Goal: Task Accomplishment & Management: Use online tool/utility

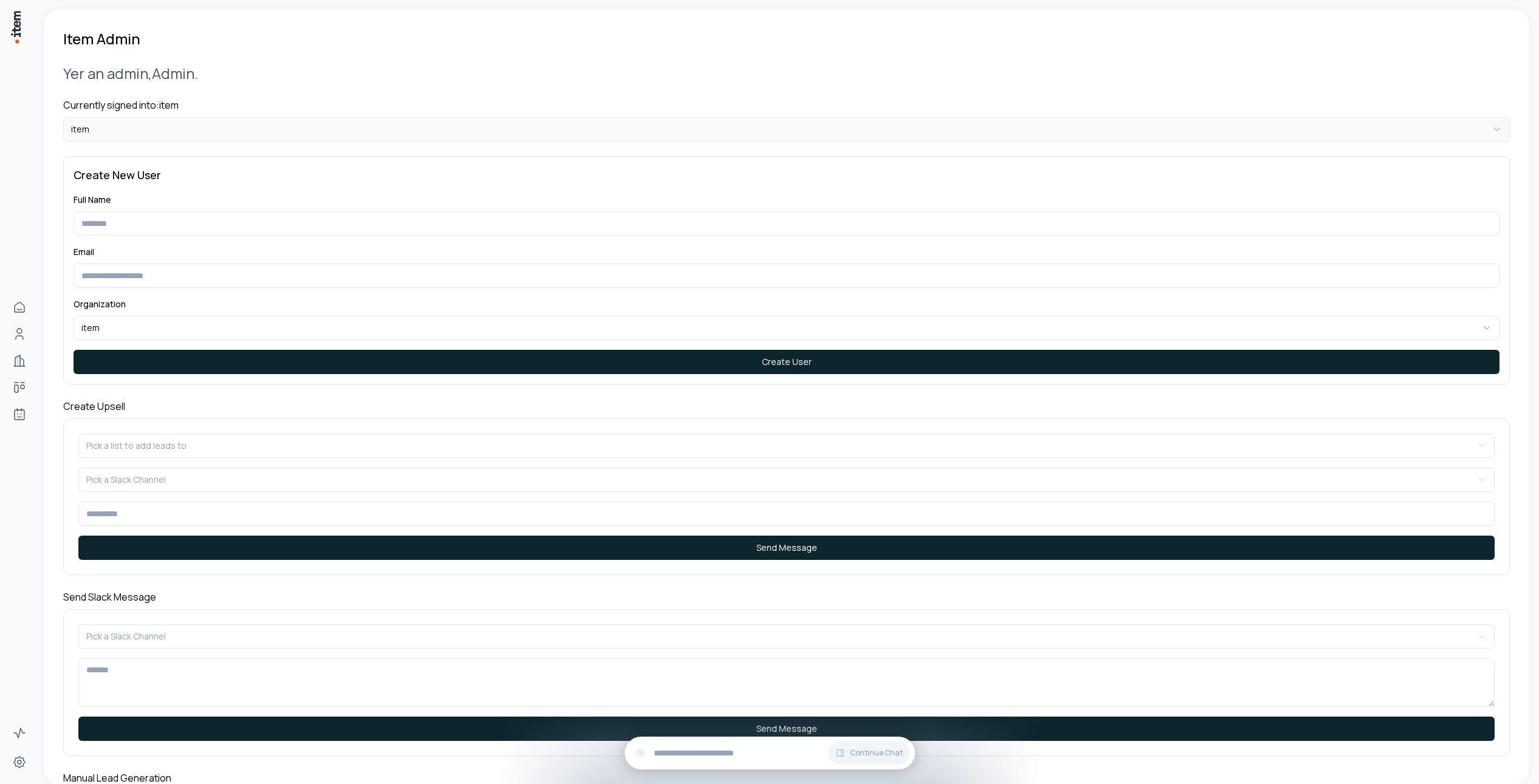
click at [331, 126] on html "**********" at bounding box center [770, 392] width 1539 height 784
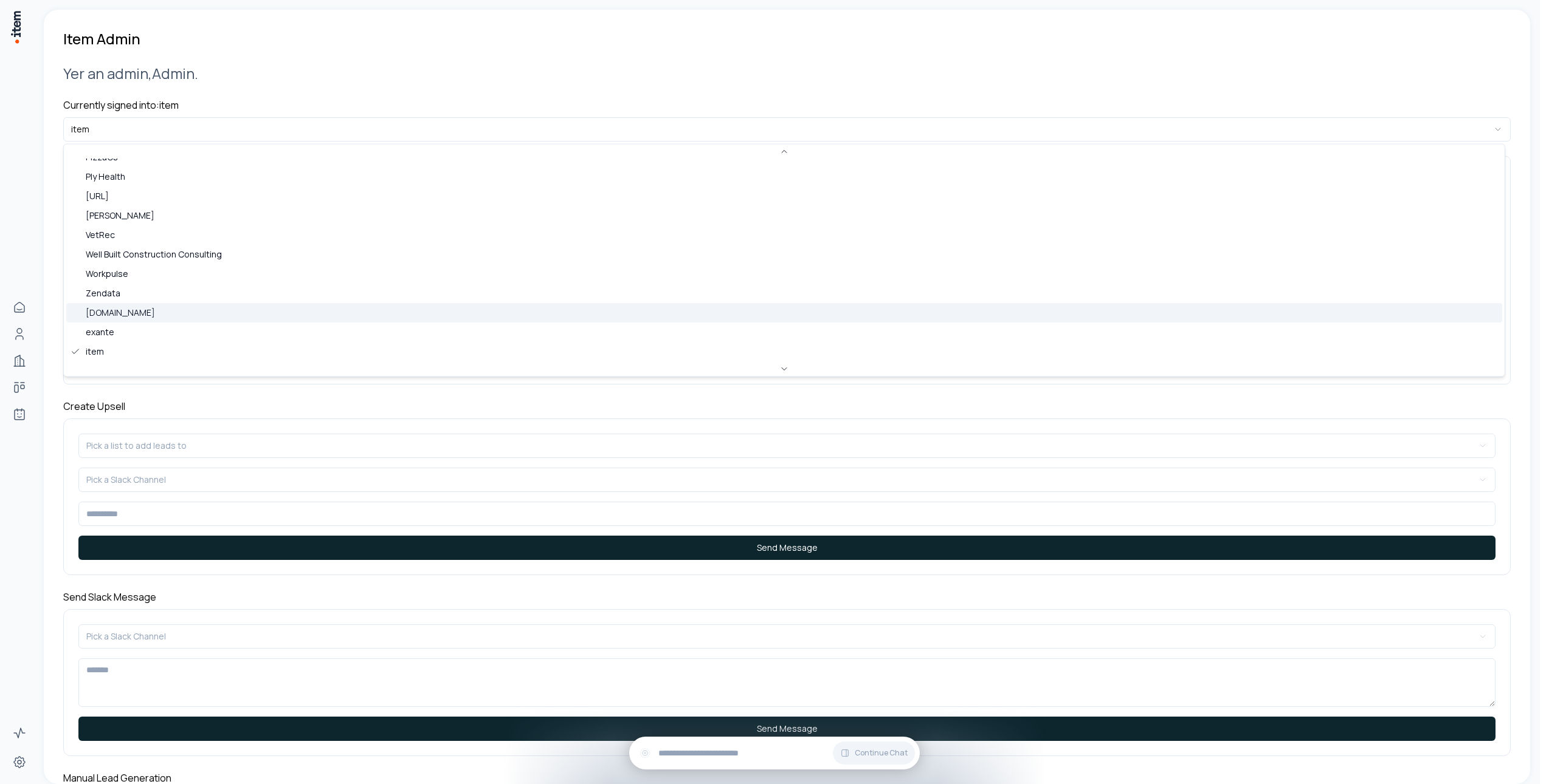
scroll to position [390, 0]
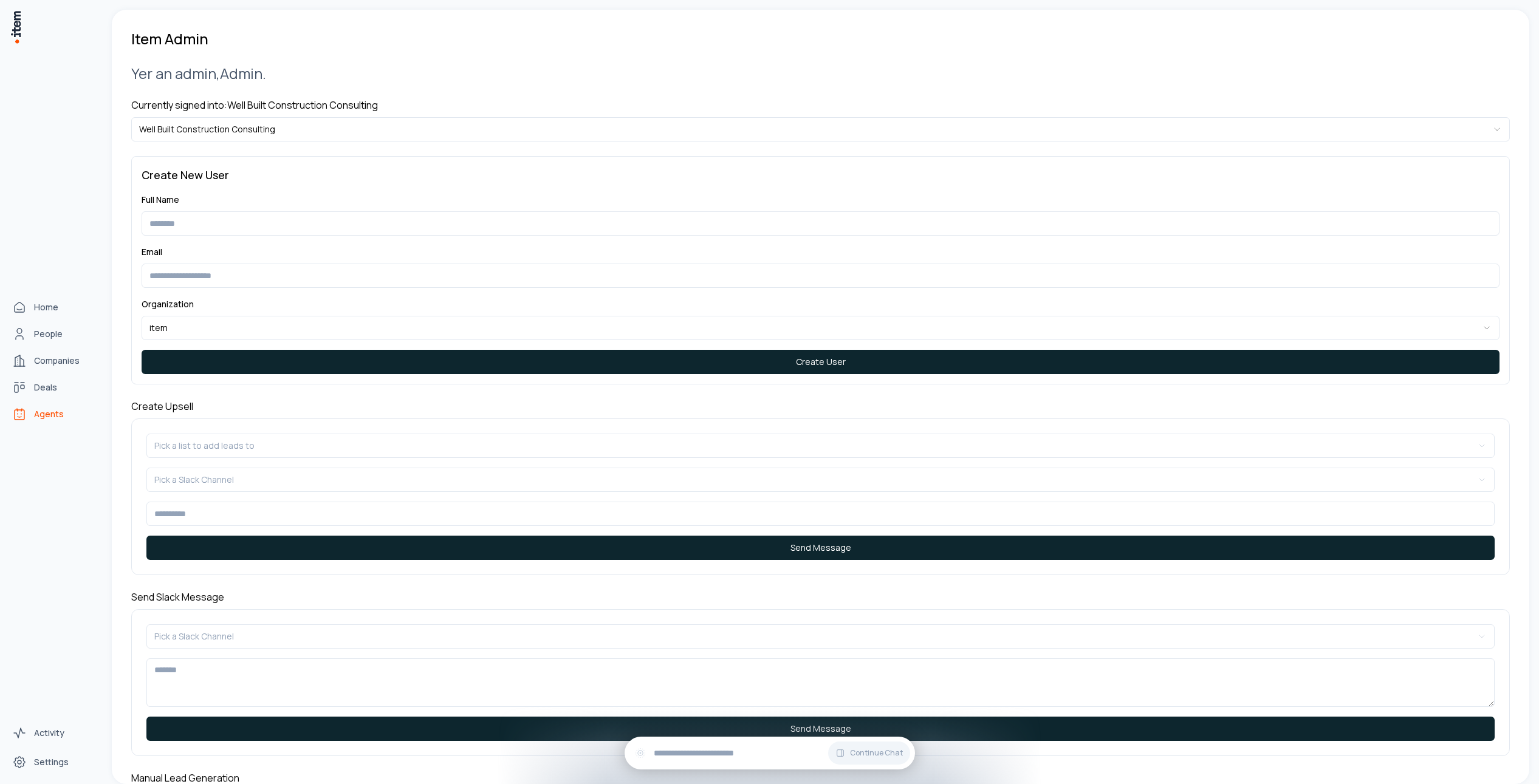
click at [31, 423] on link "Agents" at bounding box center [54, 414] width 93 height 24
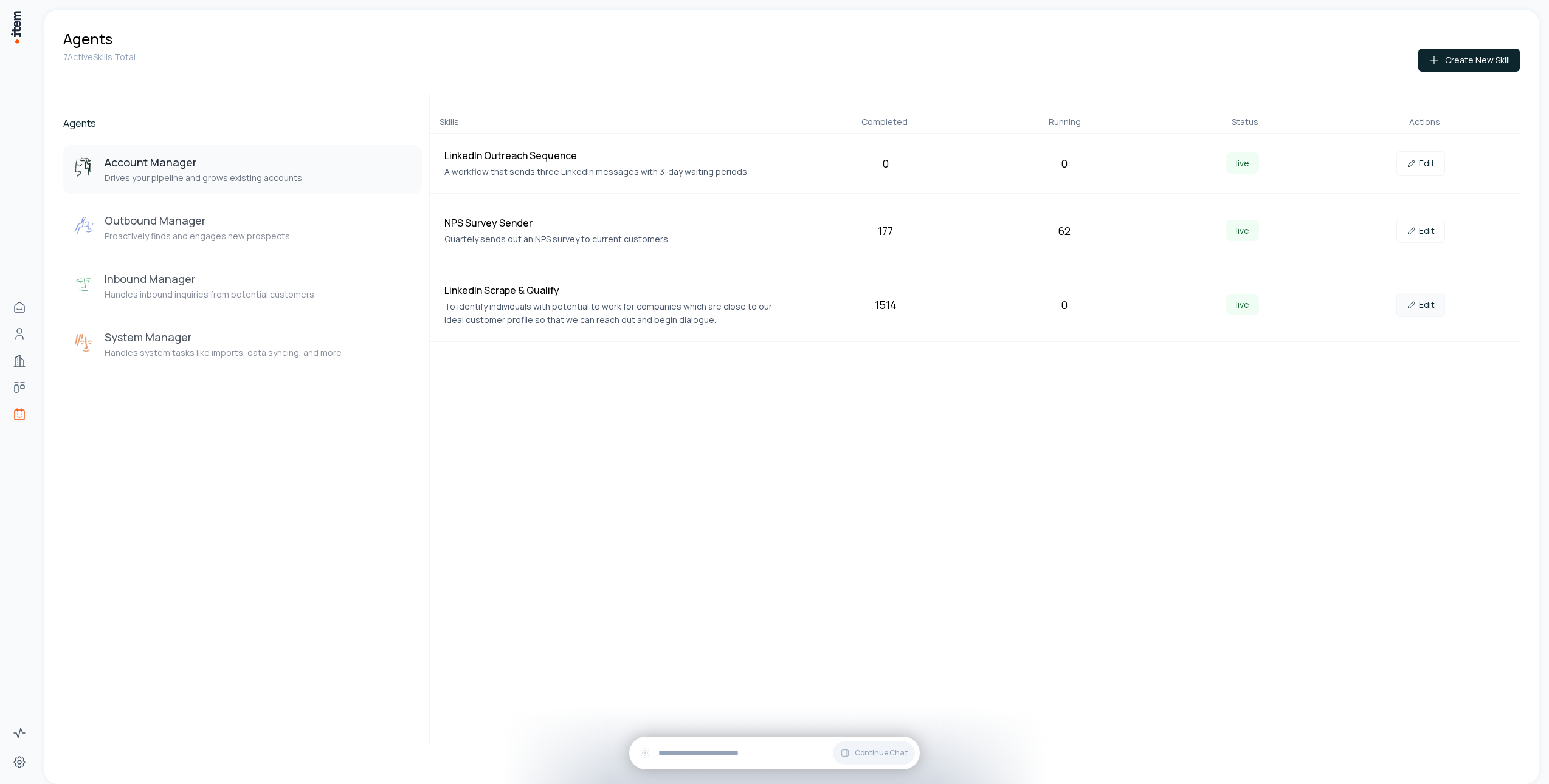
click at [1415, 311] on link "Edit" at bounding box center [1420, 305] width 48 height 24
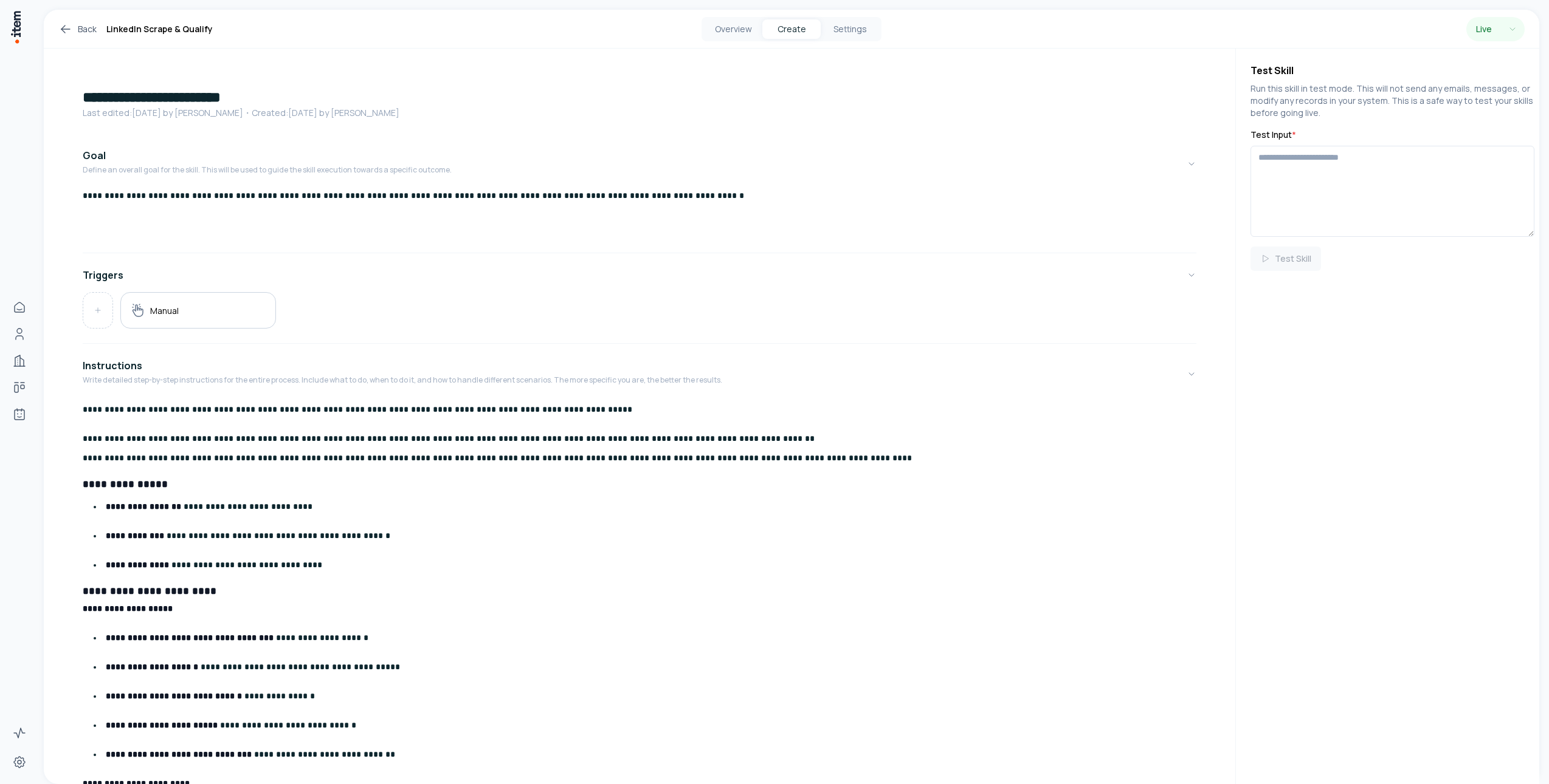
click at [723, 38] on div "Overview Create Settings" at bounding box center [791, 29] width 180 height 24
click at [726, 28] on button "Overview" at bounding box center [733, 28] width 58 height 19
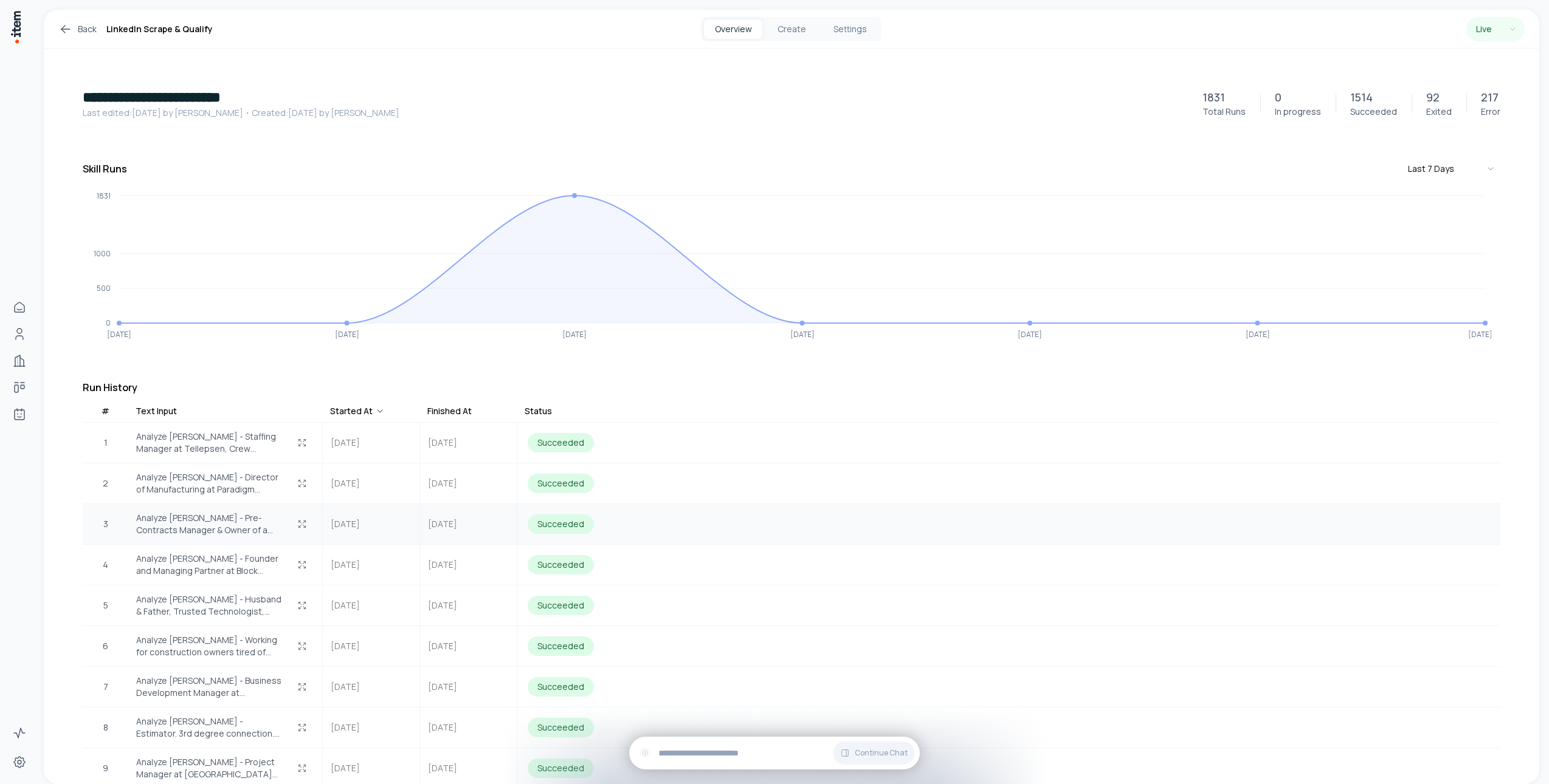
scroll to position [16, 0]
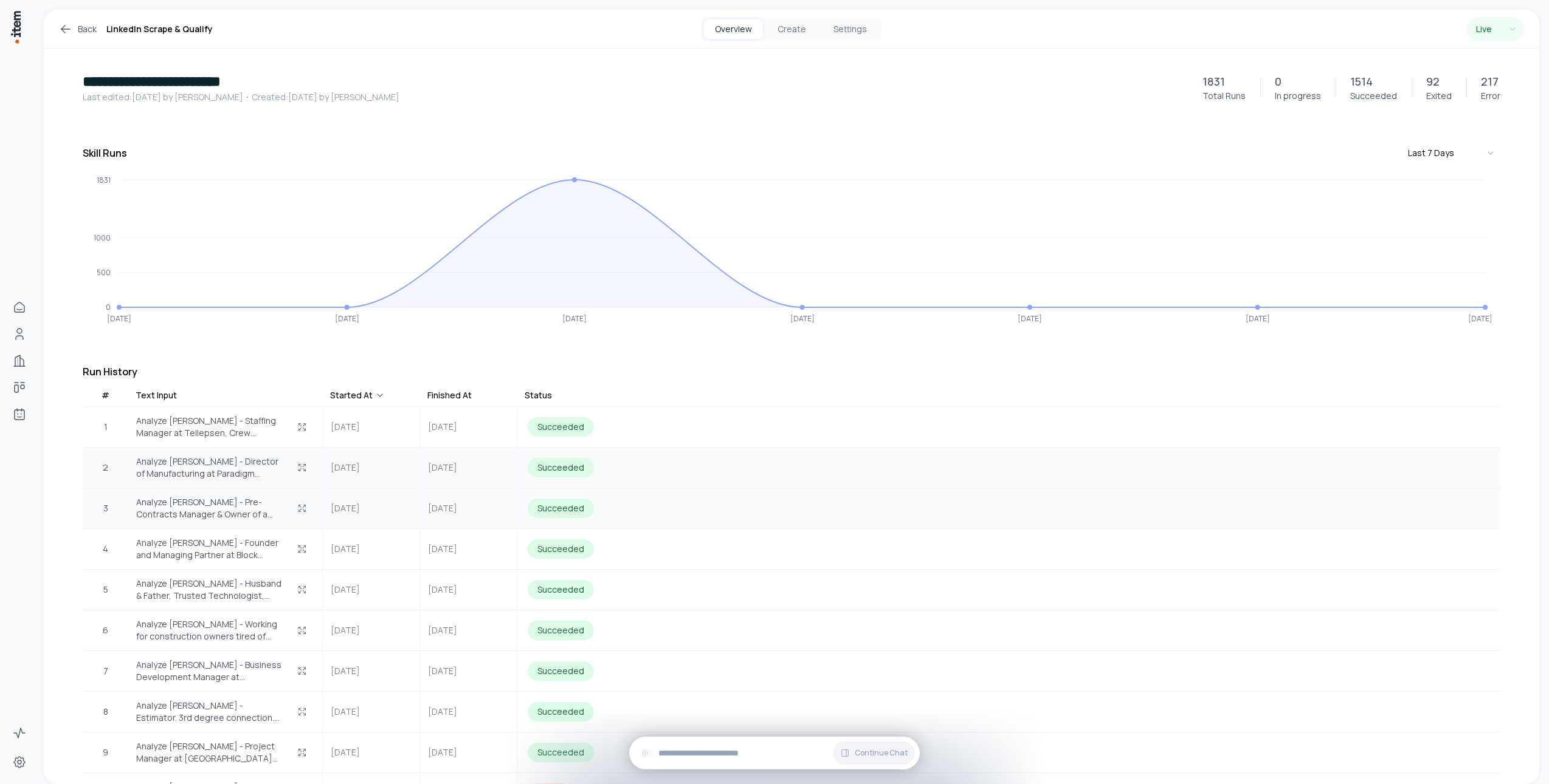
click at [210, 511] on span "Analyze Liam Wren - Pre-Contracts Manager & Owner of a Private Label. 3rd degre…" at bounding box center [211, 508] width 149 height 24
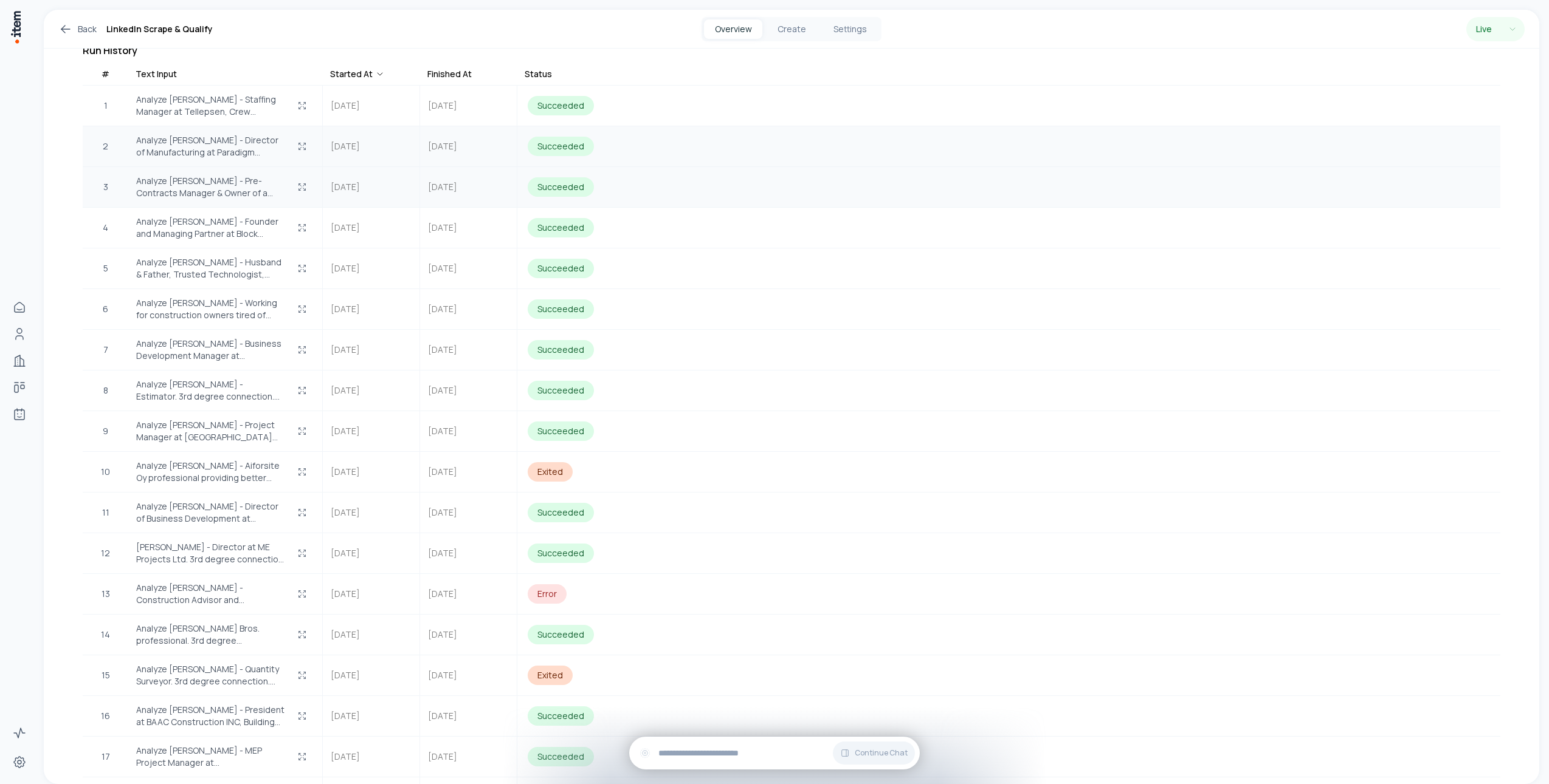
scroll to position [0, 0]
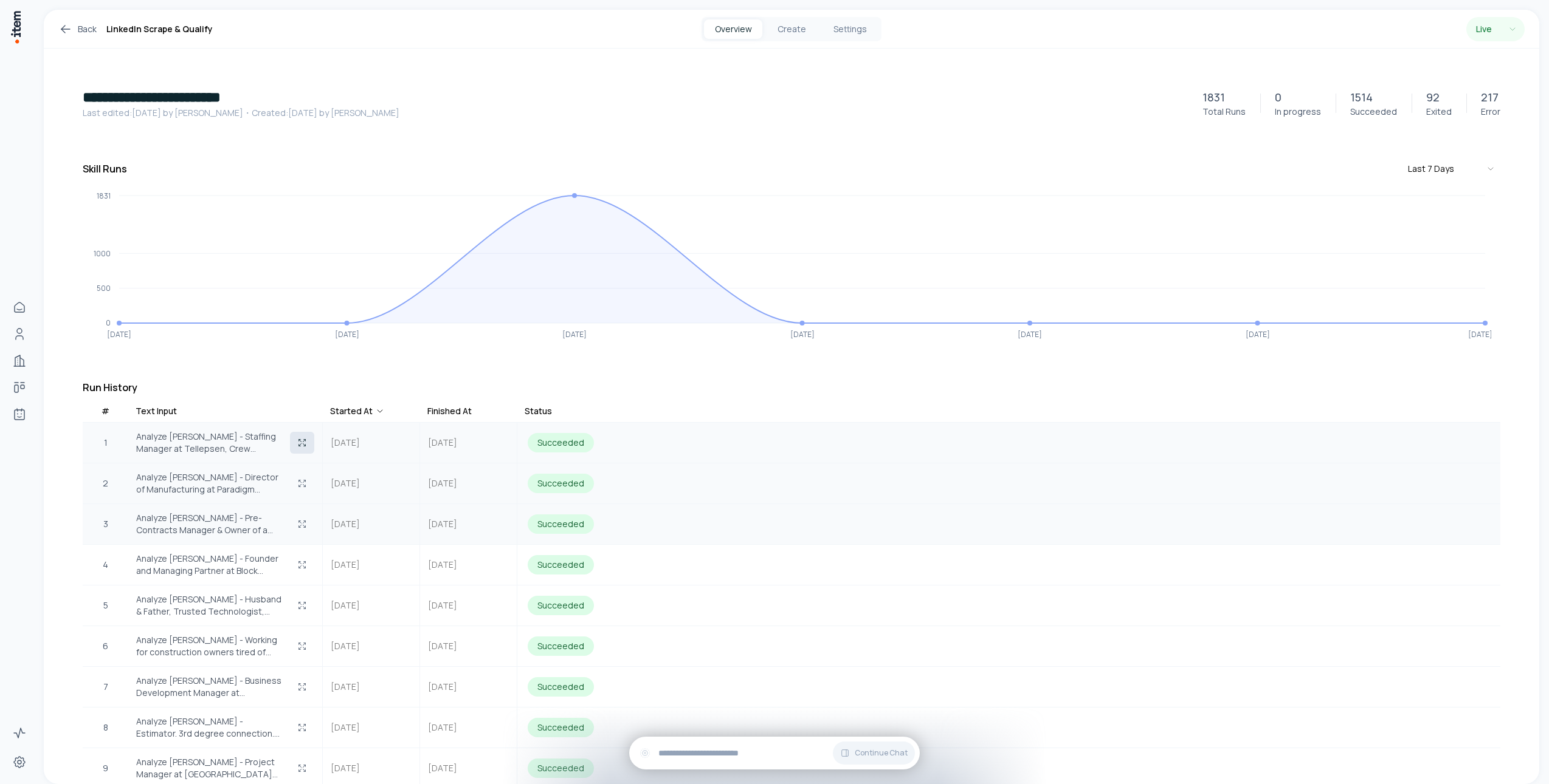
click at [300, 446] on icon "button" at bounding box center [302, 443] width 10 height 10
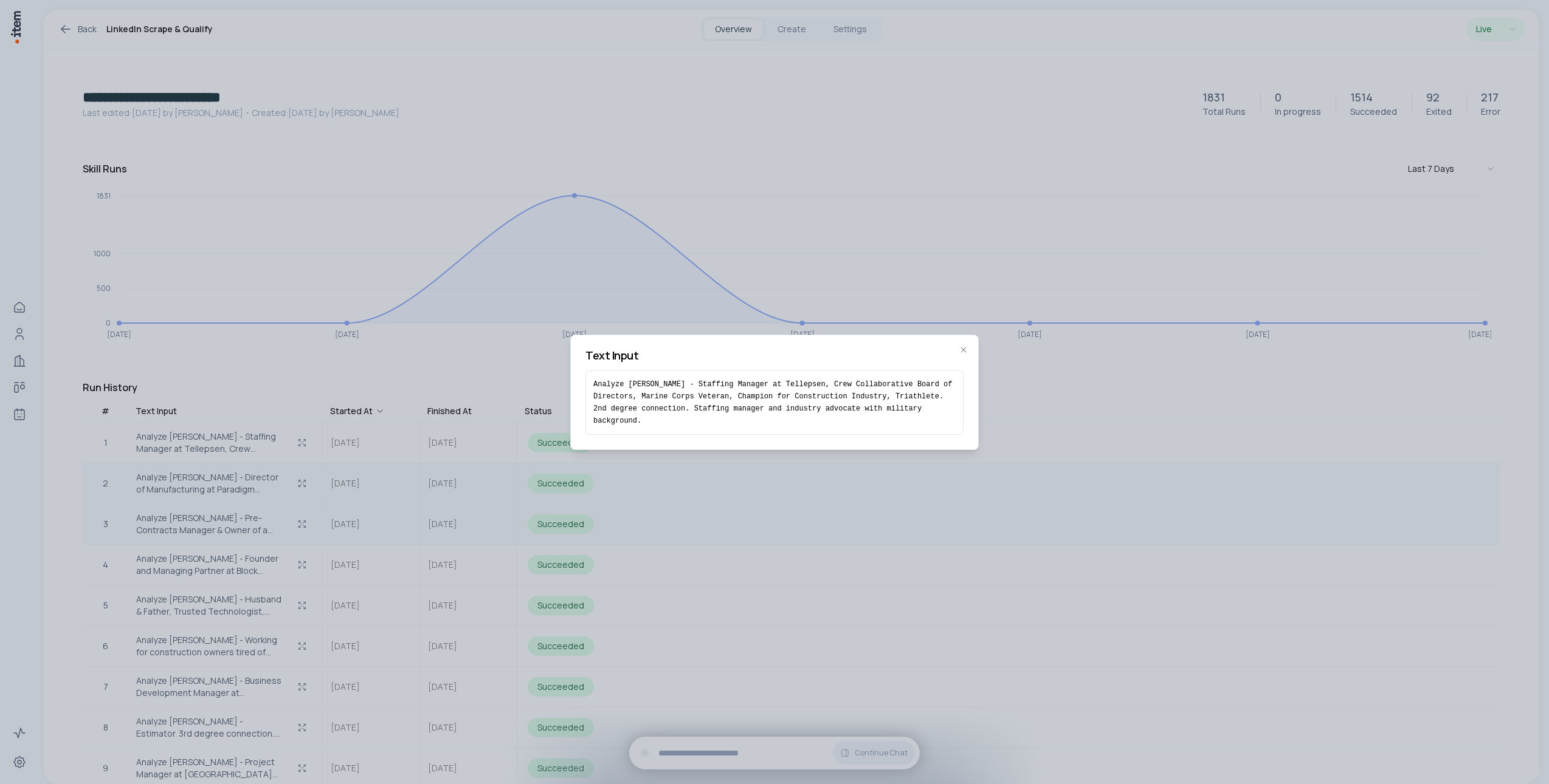
click at [659, 383] on pre "Analyze Luke Hill - Staffing Manager at Tellepsen, Crew Collaborative Board of …" at bounding box center [774, 402] width 362 height 48
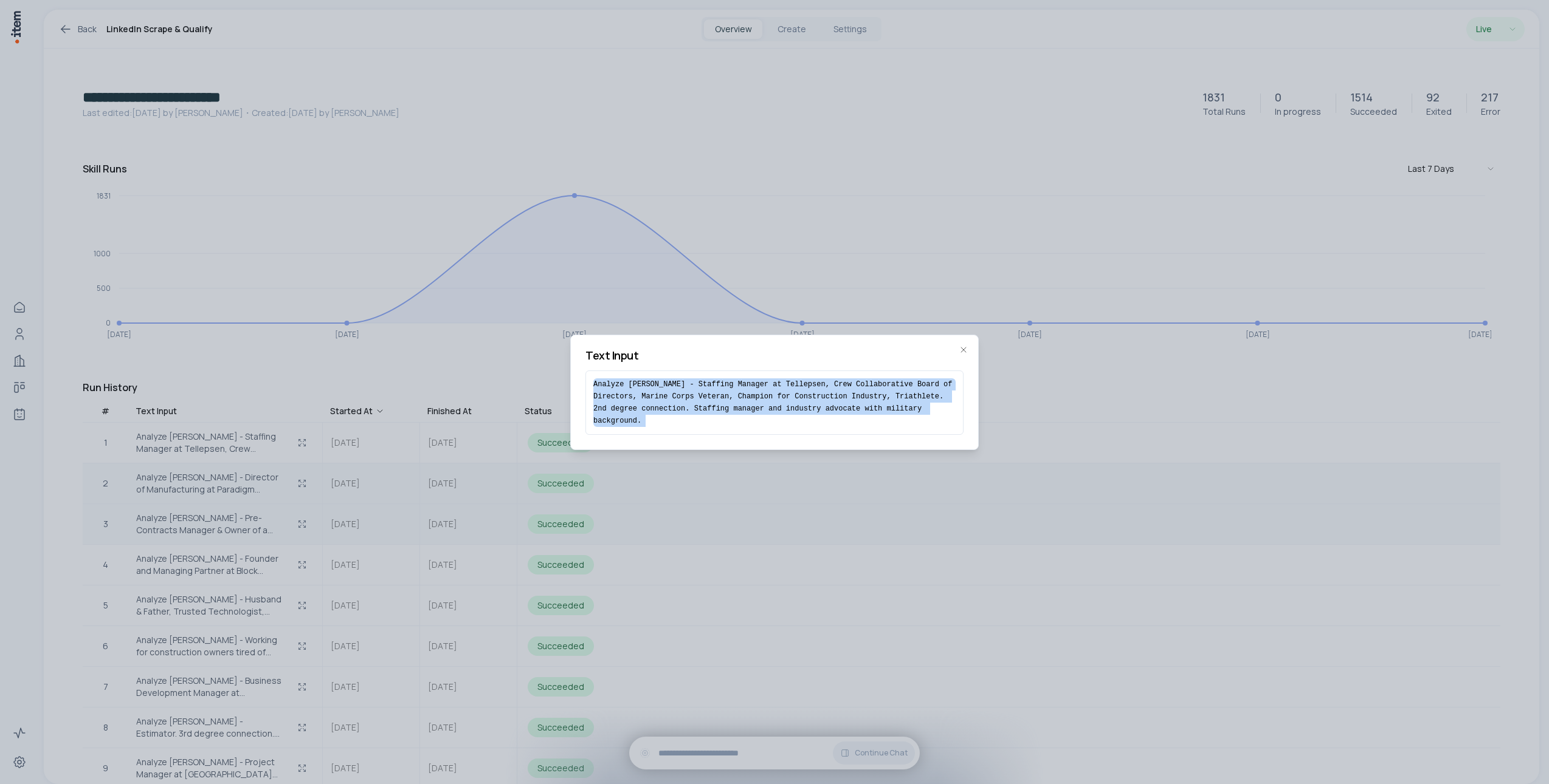
click at [659, 383] on pre "Analyze Luke Hill - Staffing Manager at Tellepsen, Crew Collaborative Board of …" at bounding box center [774, 402] width 362 height 48
copy div "Analyze Luke Hill - Staffing Manager at Tellepsen, Crew Collaborative Board of …"
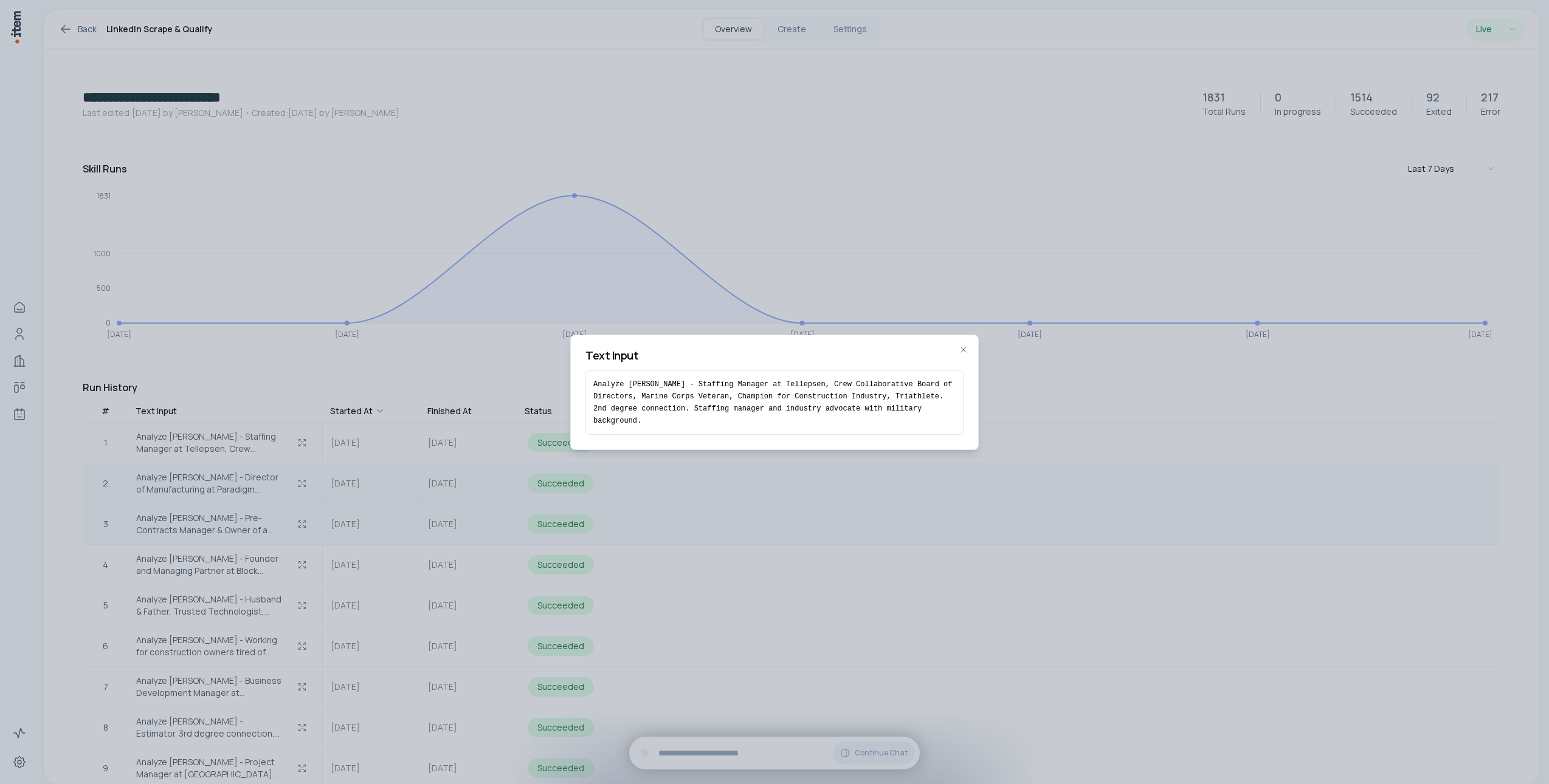
click at [680, 369] on div "Text Input Analyze Luke Hill - Staffing Manager at Tellepsen, Crew Collaborativ…" at bounding box center [774, 392] width 408 height 116
drag, startPoint x: 674, startPoint y: 276, endPoint x: 585, endPoint y: 325, distance: 101.6
click at [673, 277] on div at bounding box center [774, 392] width 1549 height 784
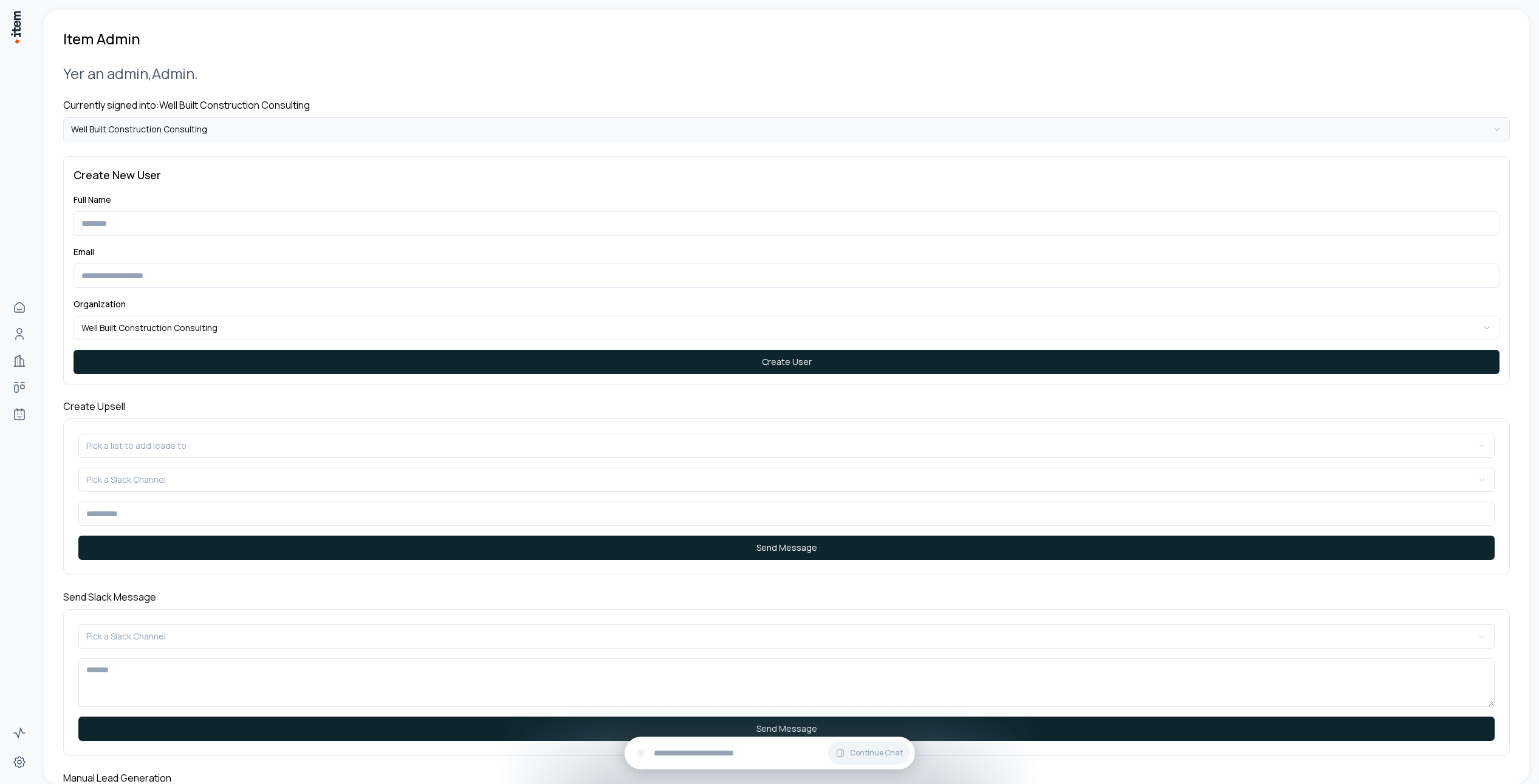
click at [276, 120] on html "**********" at bounding box center [770, 392] width 1539 height 784
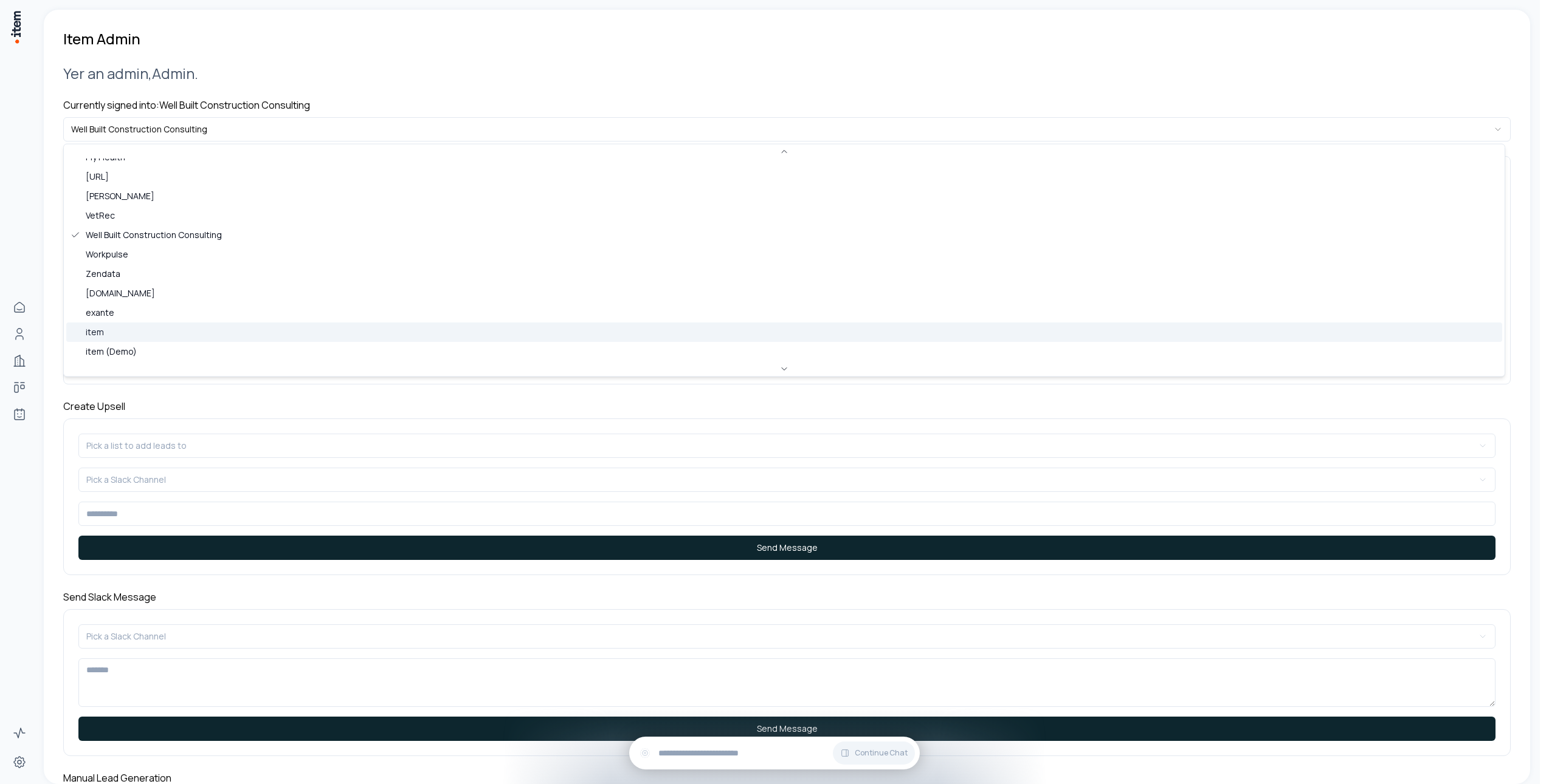
scroll to position [375, 0]
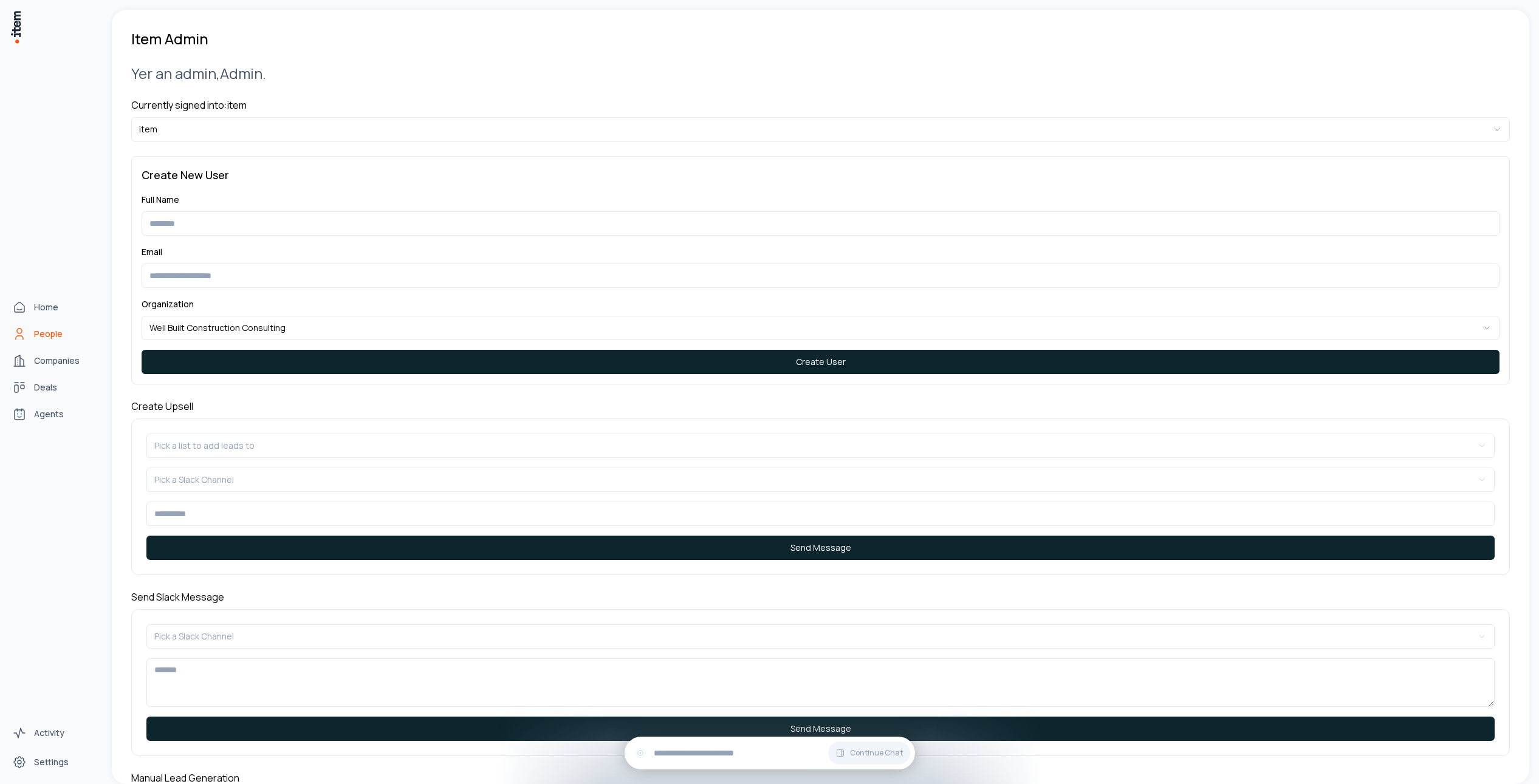
click at [34, 332] on span "People" at bounding box center [47, 335] width 28 height 12
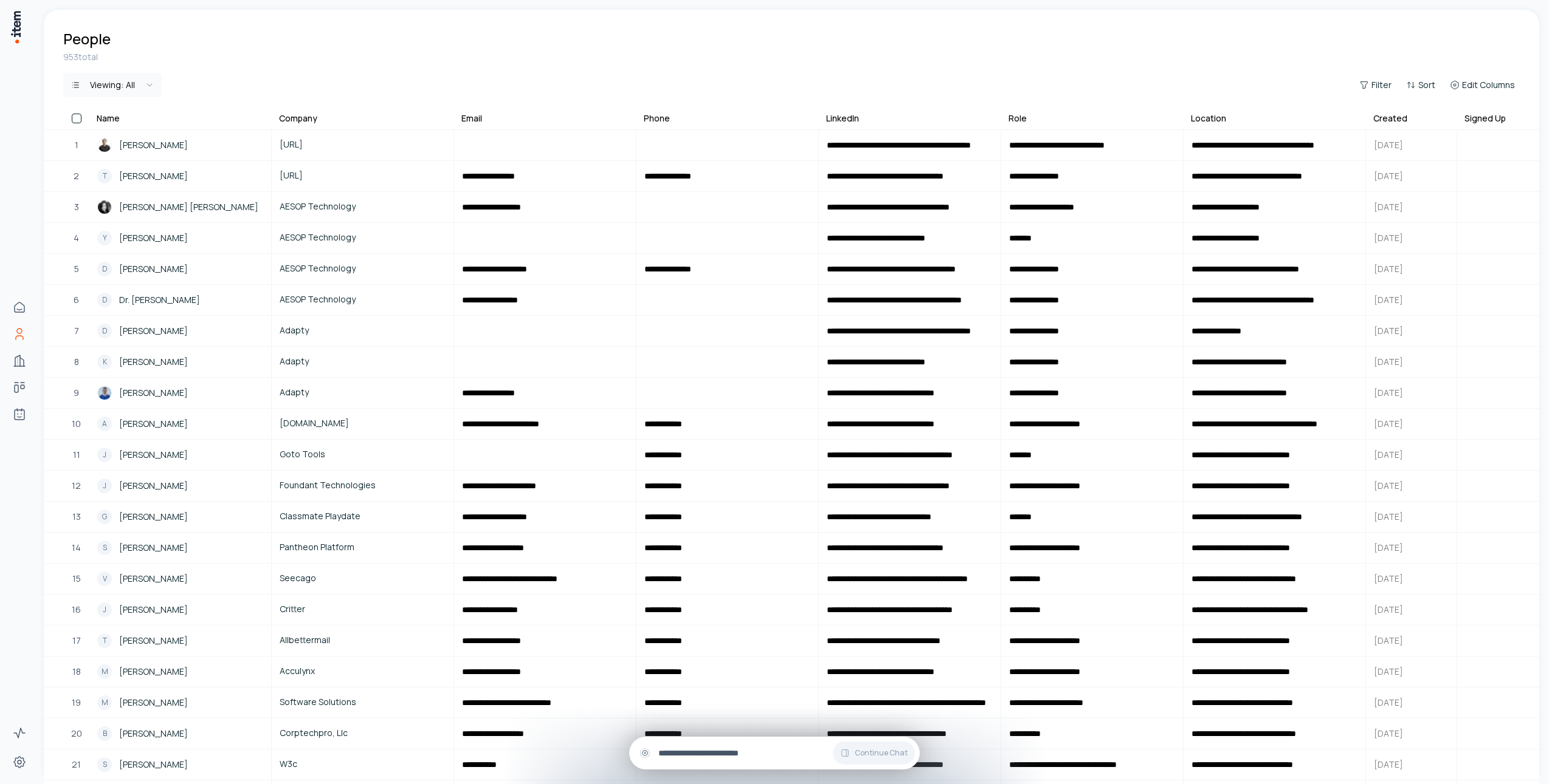
click at [800, 753] on input "text" at bounding box center [784, 753] width 252 height 13
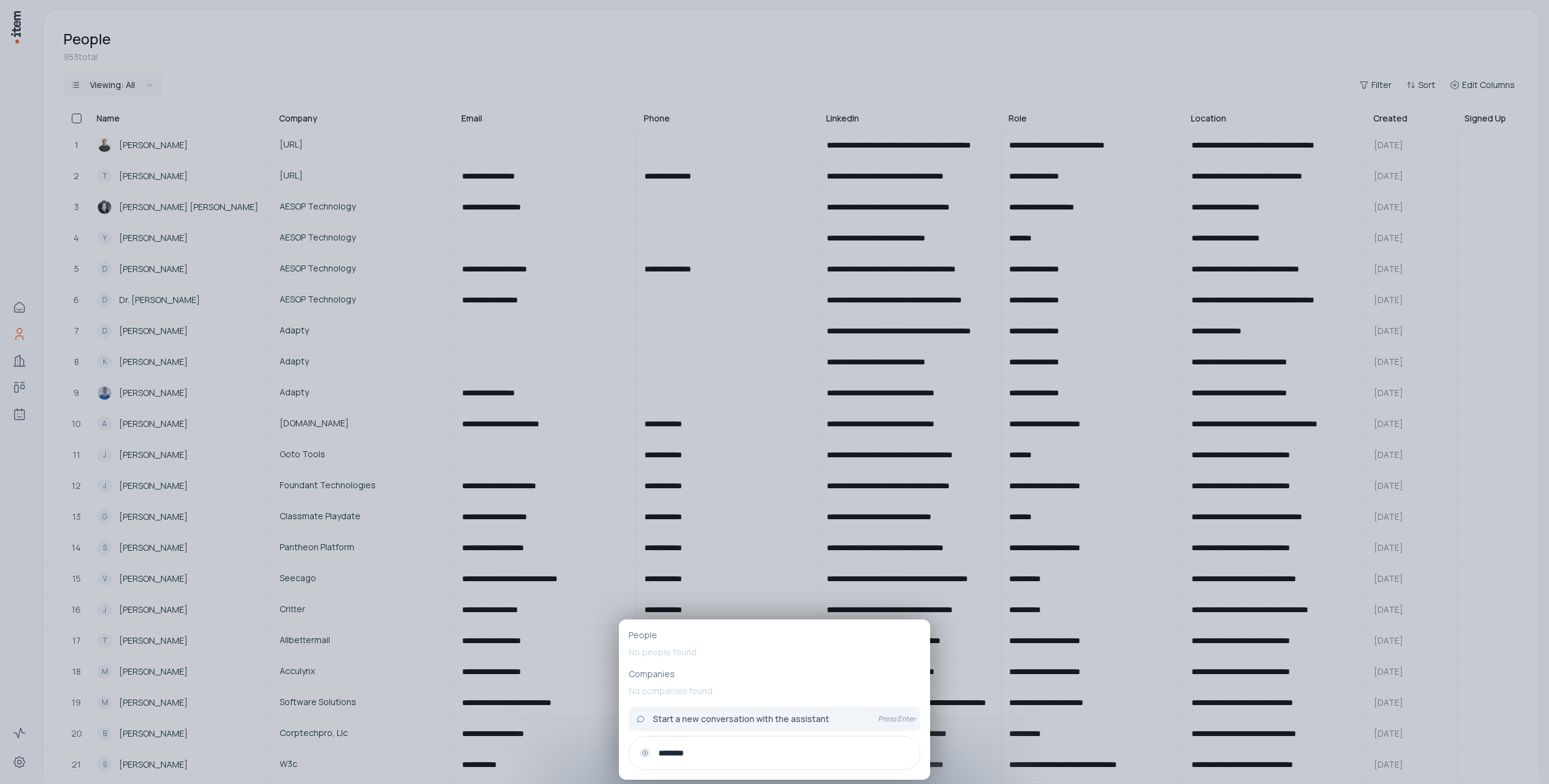
type input "********"
